Goal: Find specific page/section: Find specific page/section

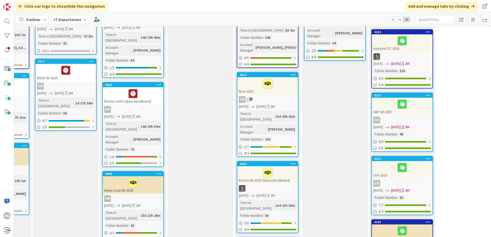
scroll to position [123, 67]
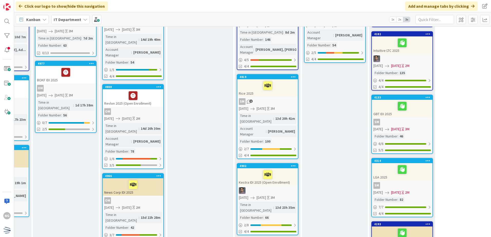
click at [425, 111] on div at bounding box center [401, 106] width 57 height 11
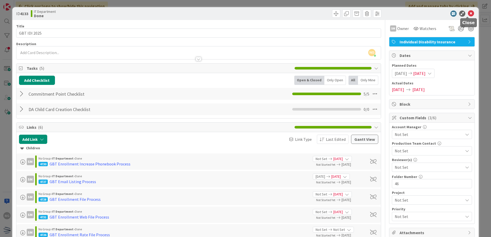
click at [467, 13] on icon at bounding box center [470, 14] width 6 height 6
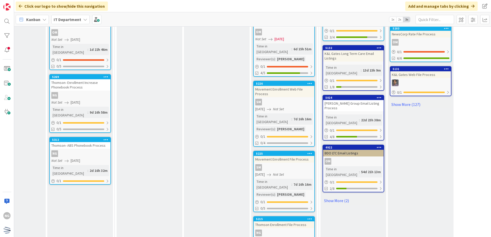
scroll to position [1791, 67]
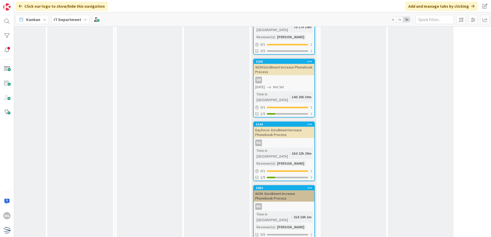
scroll to position [2022, 67]
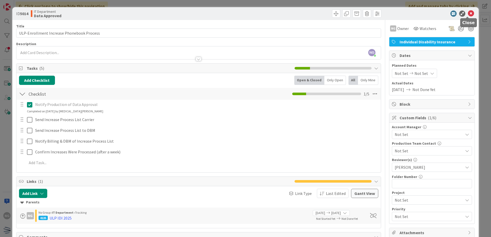
click at [467, 13] on icon at bounding box center [470, 14] width 6 height 6
